Goal: Go to known website: Access a specific website the user already knows

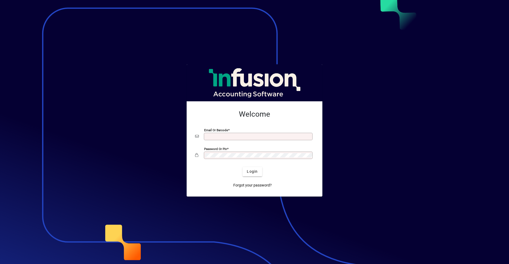
type input "**********"
click at [242, 167] on button "Login" at bounding box center [251, 172] width 19 height 10
